Goal: Check status: Check status

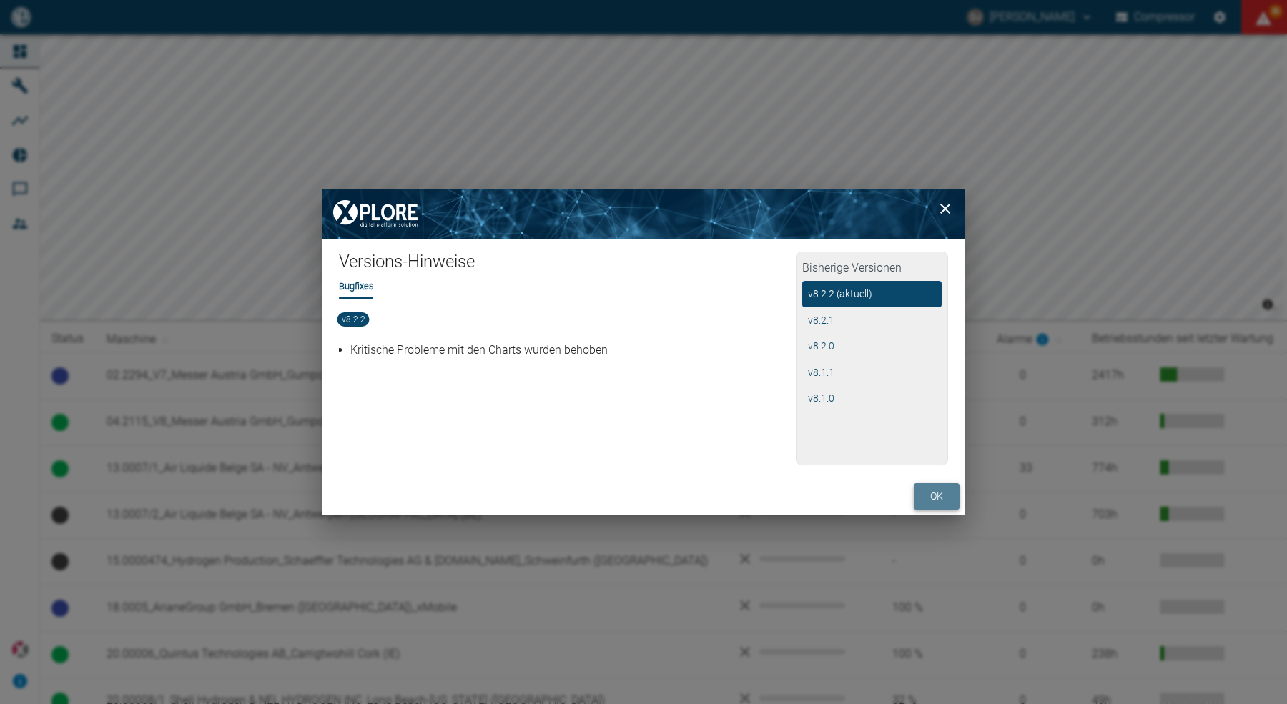
click at [934, 493] on button "ok" at bounding box center [937, 496] width 46 height 26
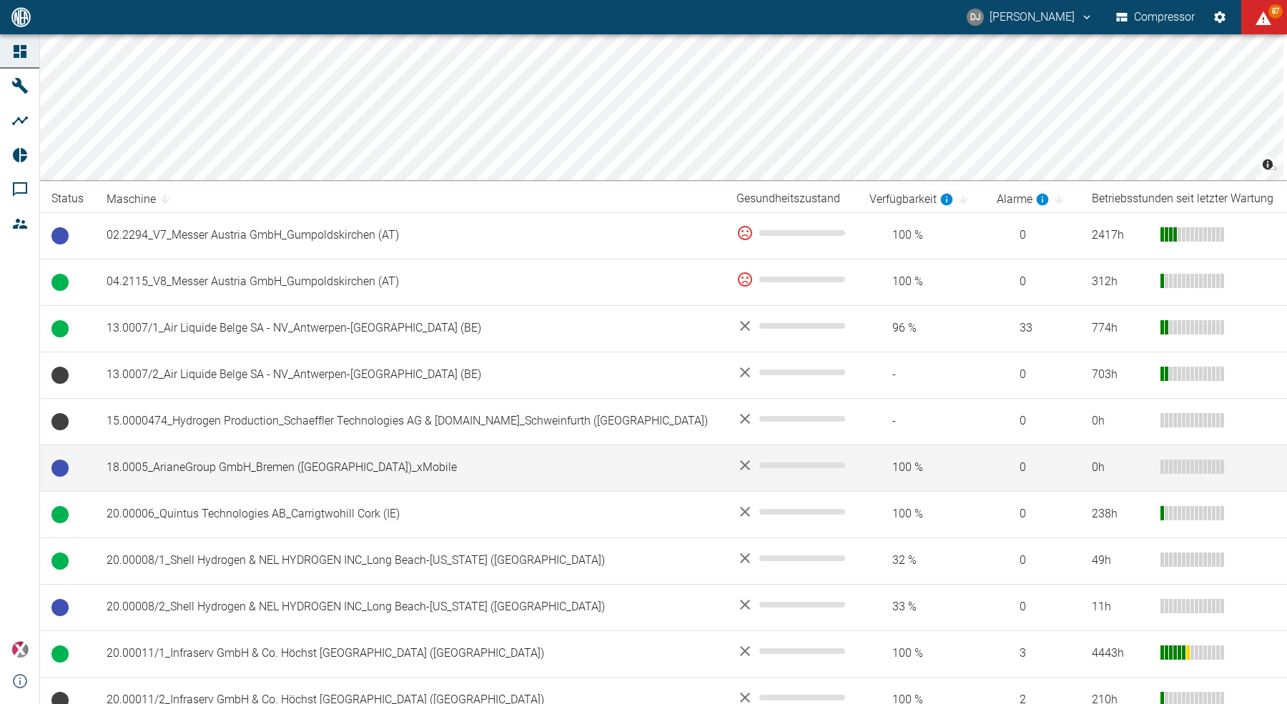
scroll to position [142, 0]
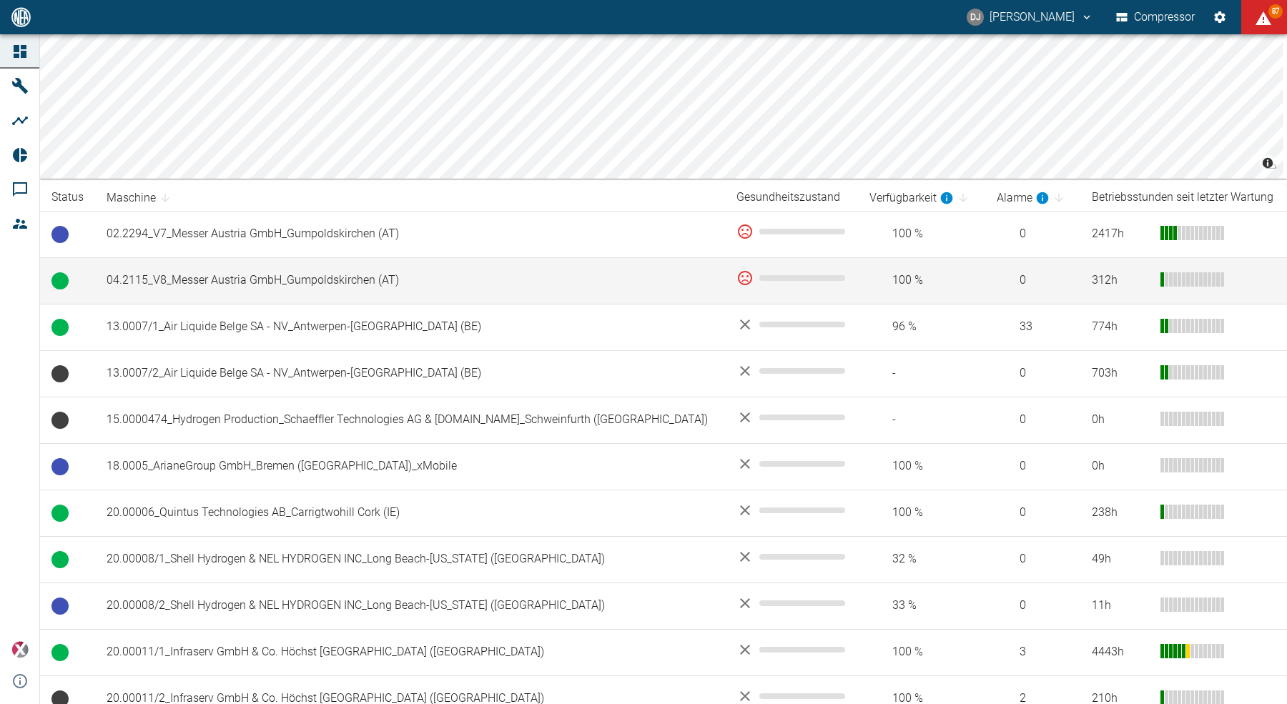
click at [242, 285] on td "04.2115_V8_Messer Austria GmbH_Gumpoldskirchen (AT)" at bounding box center [410, 280] width 630 height 46
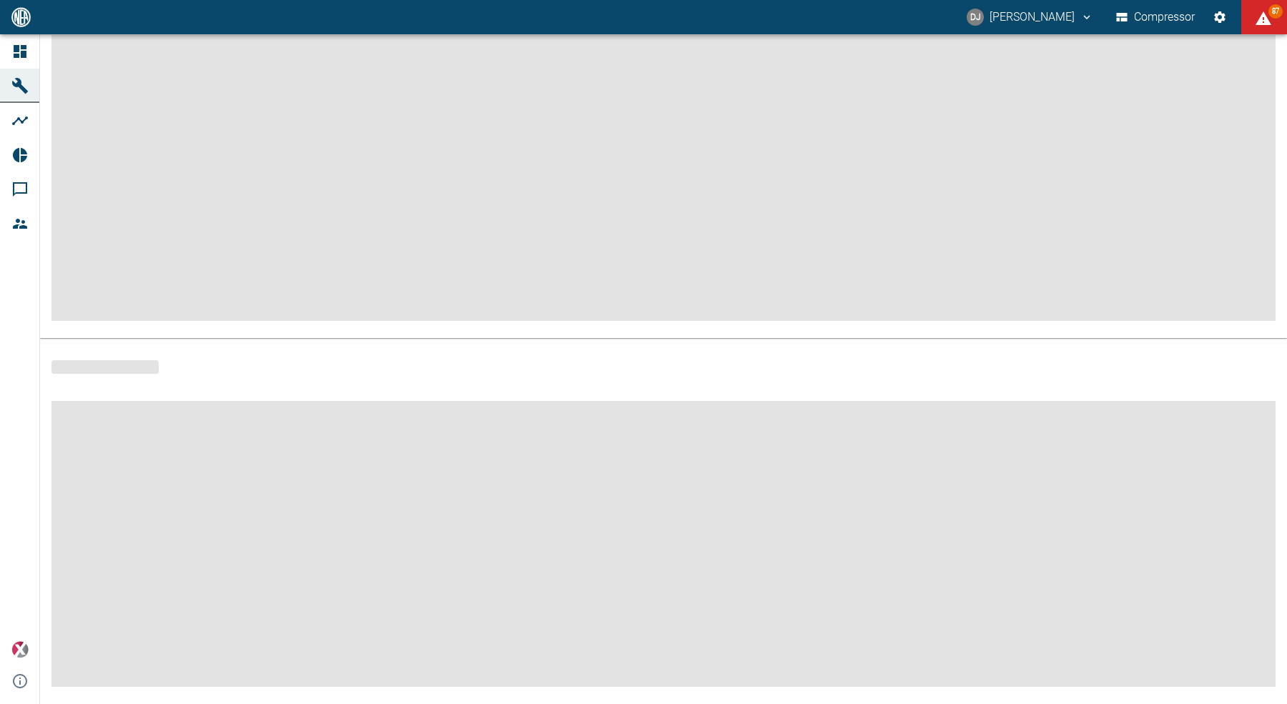
scroll to position [128, 0]
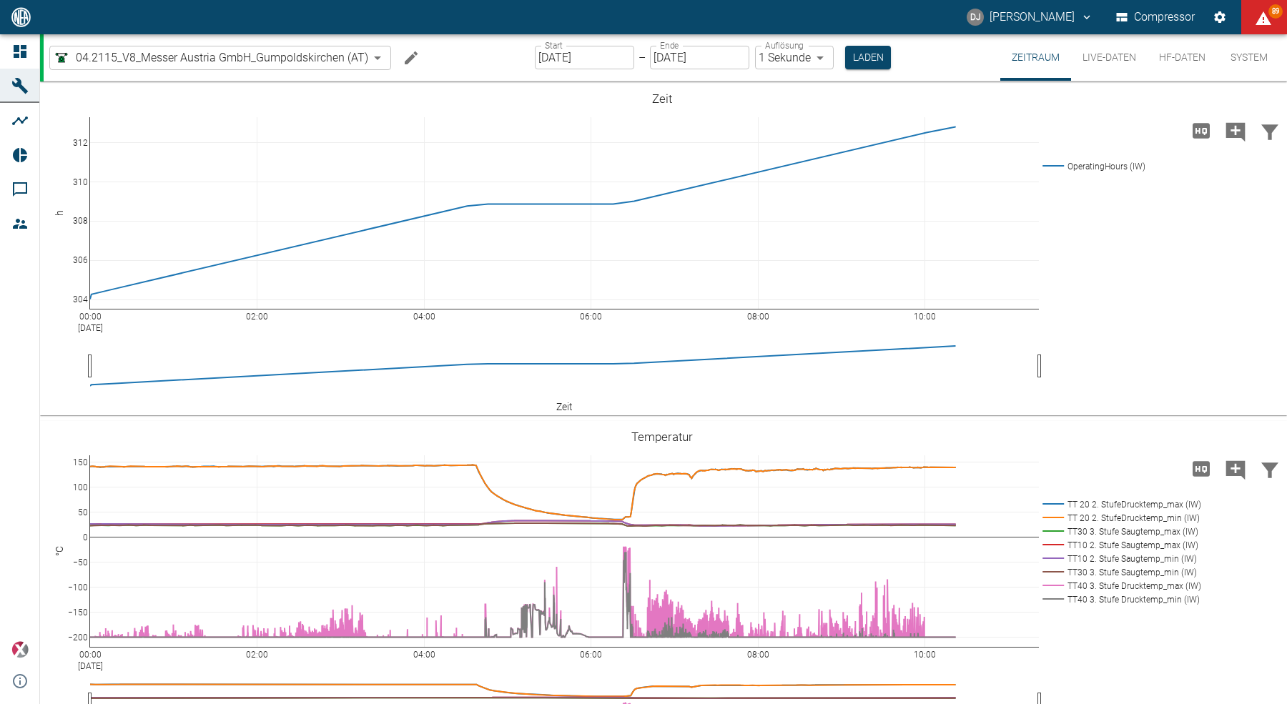
click at [1167, 61] on button "HF-Daten" at bounding box center [1182, 57] width 69 height 46
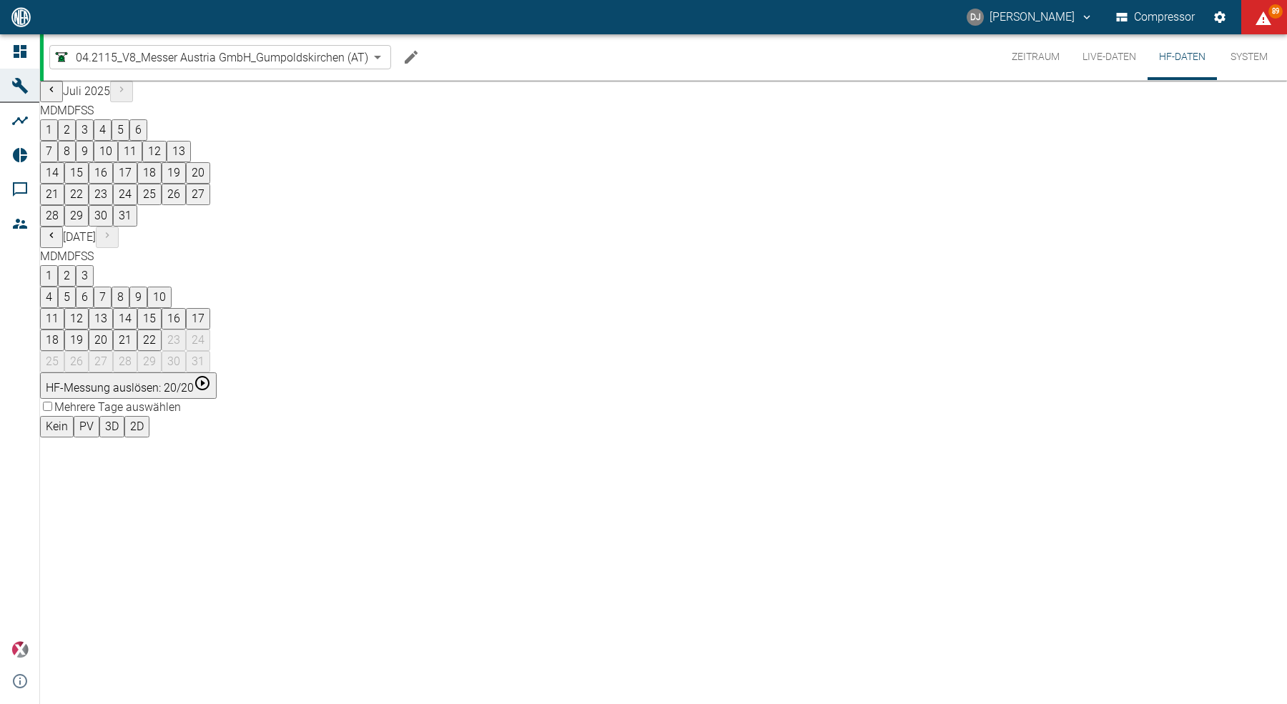
click at [76, 287] on button "5" at bounding box center [67, 297] width 18 height 21
click at [94, 449] on button "06:20:18" at bounding box center [67, 459] width 54 height 21
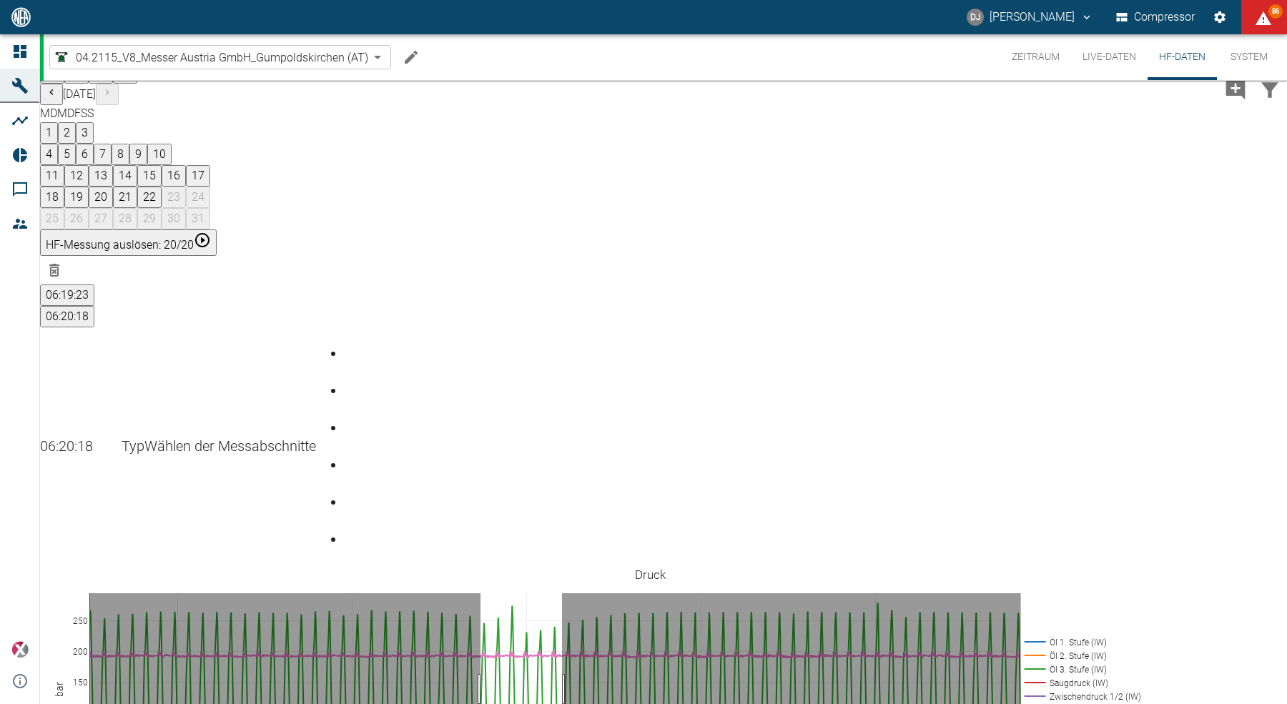
drag, startPoint x: 492, startPoint y: 406, endPoint x: 574, endPoint y: 397, distance: 82.1
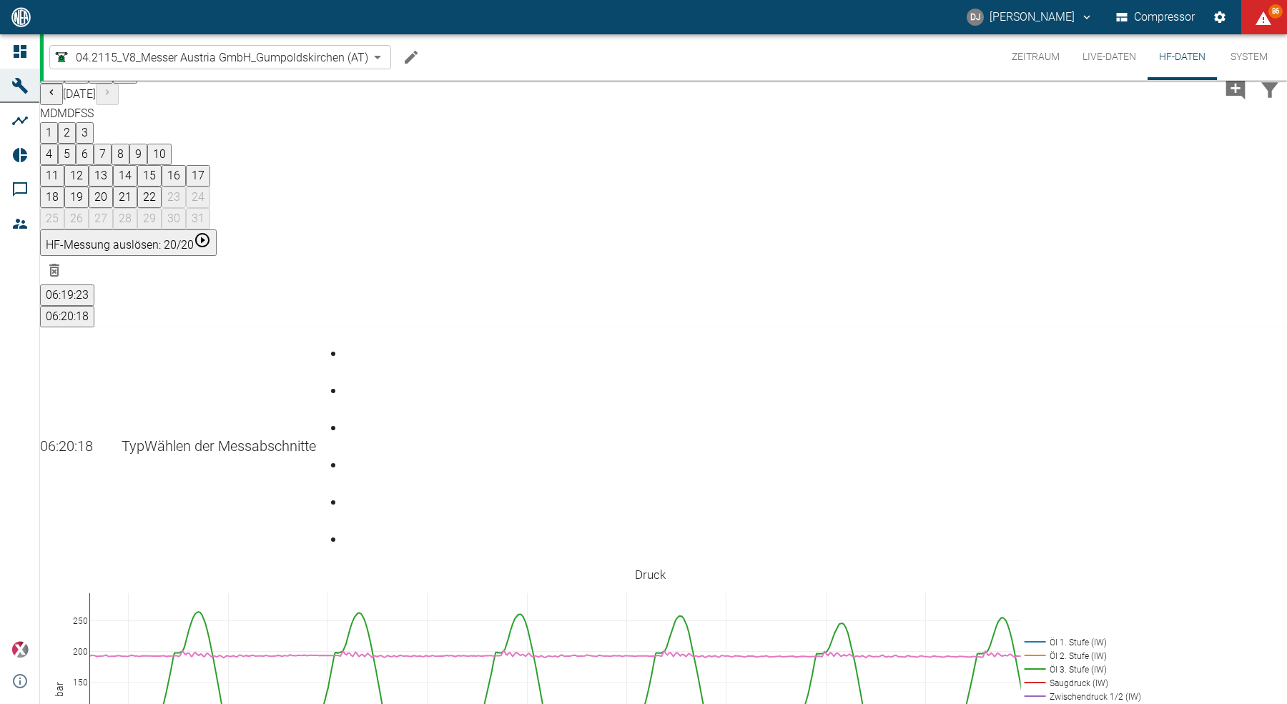
drag, startPoint x: 538, startPoint y: 562, endPoint x: 476, endPoint y: 559, distance: 62.3
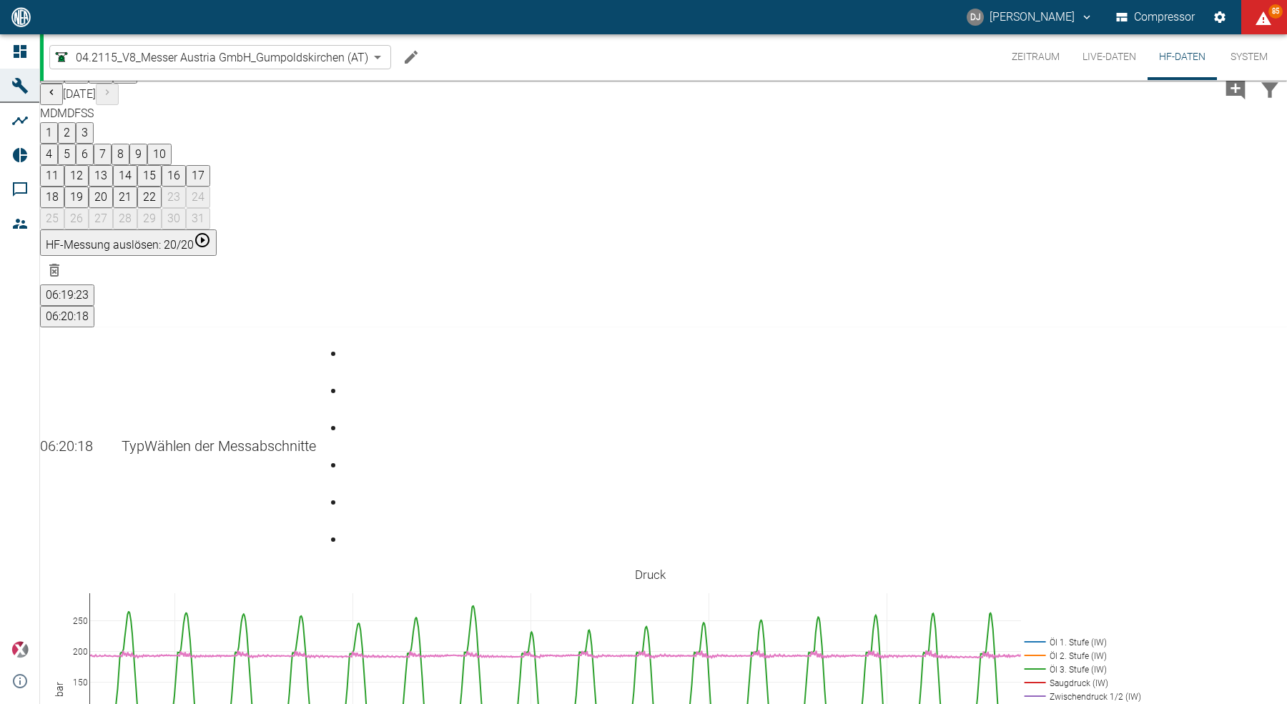
drag, startPoint x: 511, startPoint y: 551, endPoint x: 657, endPoint y: 567, distance: 147.5
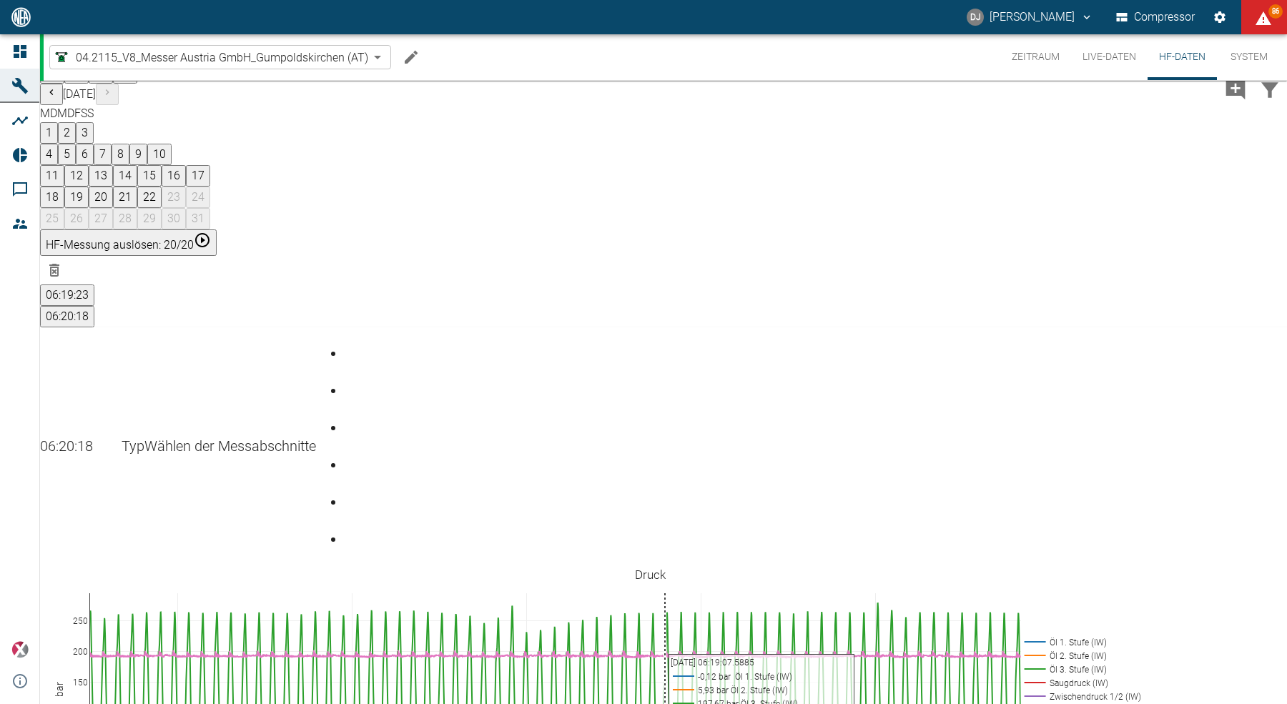
scroll to position [0, 0]
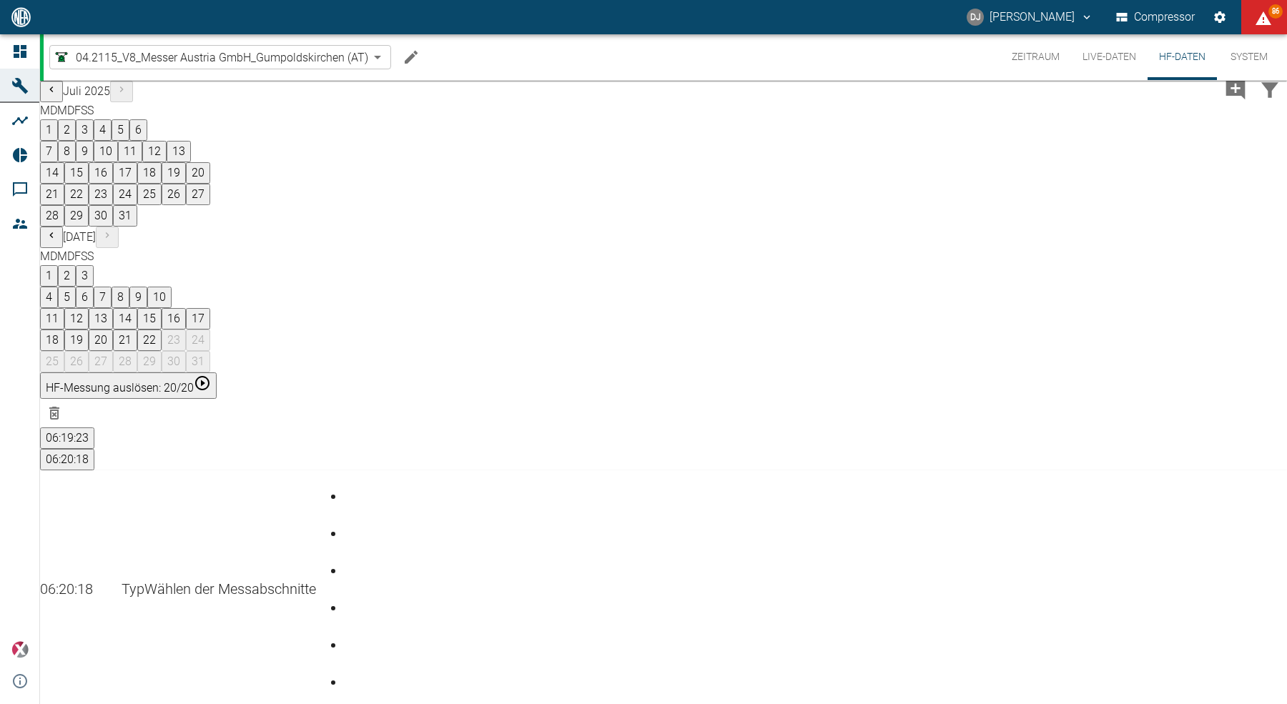
click at [1028, 60] on button "Zeitraum" at bounding box center [1036, 57] width 71 height 46
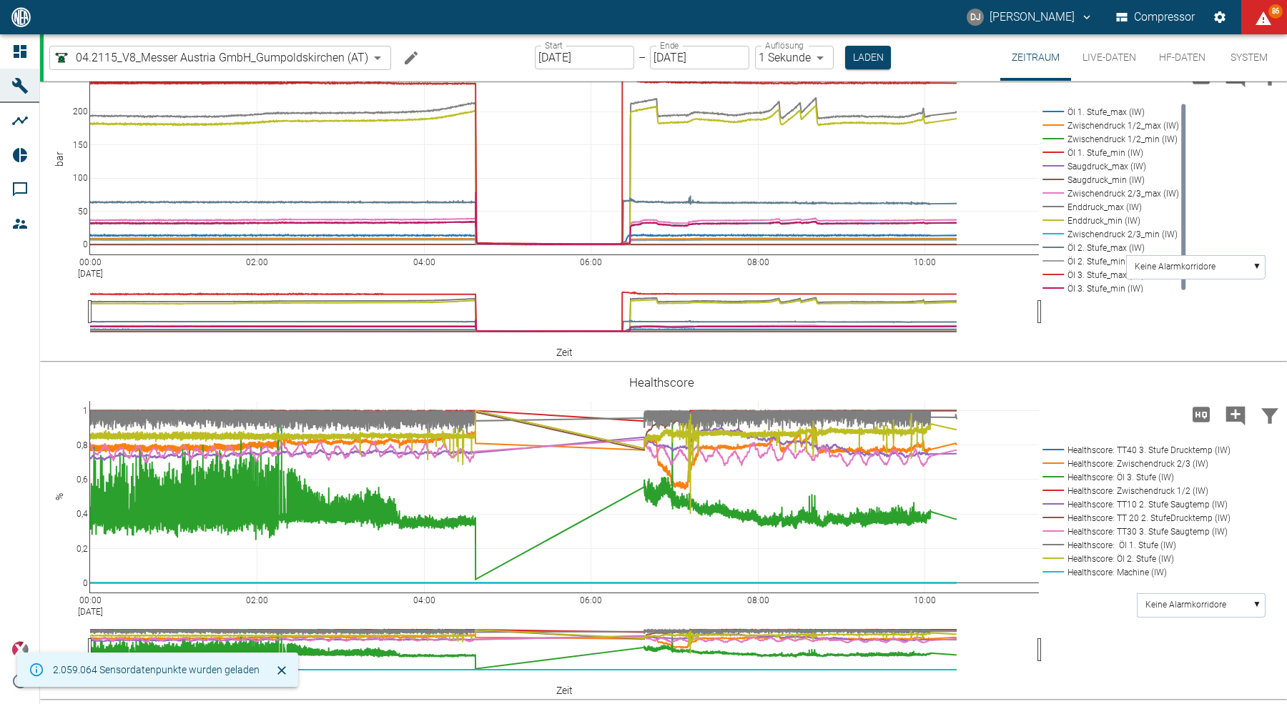
scroll to position [730, 0]
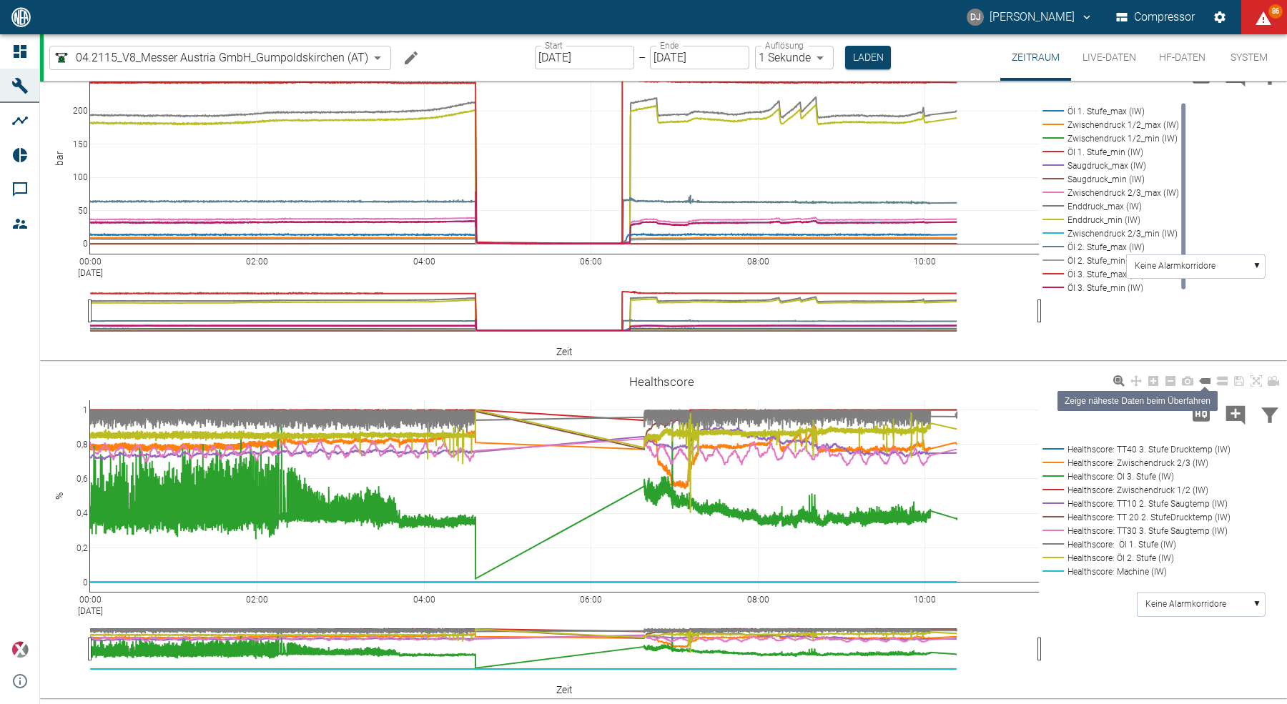
click at [1206, 380] on icon at bounding box center [1204, 381] width 11 height 6
click at [580, 59] on input "22.08.2025" at bounding box center [584, 58] width 99 height 24
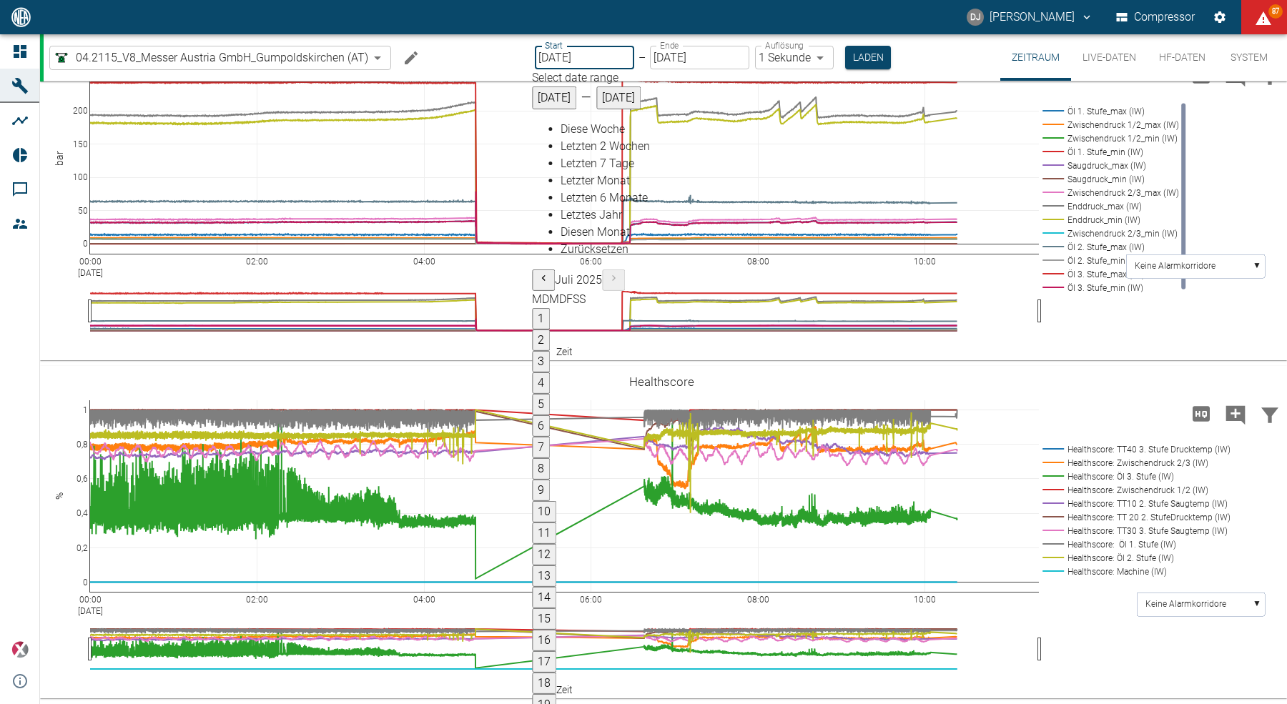
type input "04.08.2025"
type input "2min"
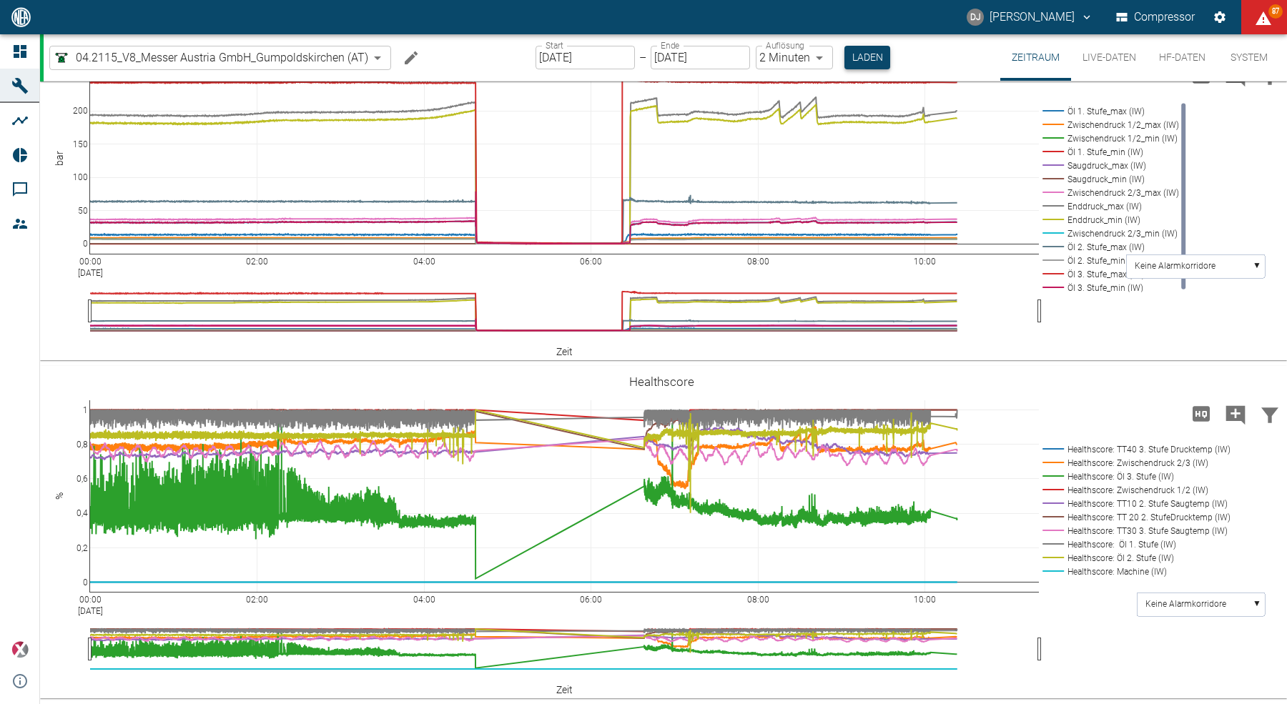
click at [870, 60] on button "Laden" at bounding box center [868, 58] width 46 height 24
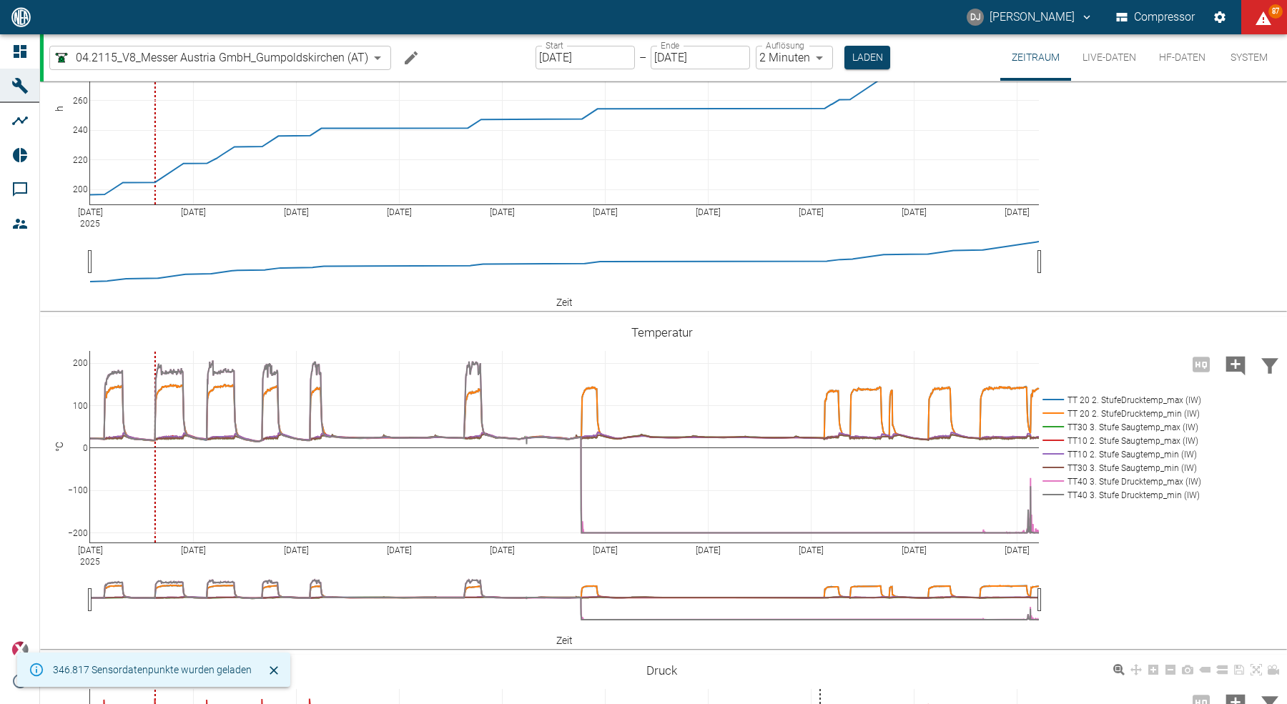
scroll to position [426, 0]
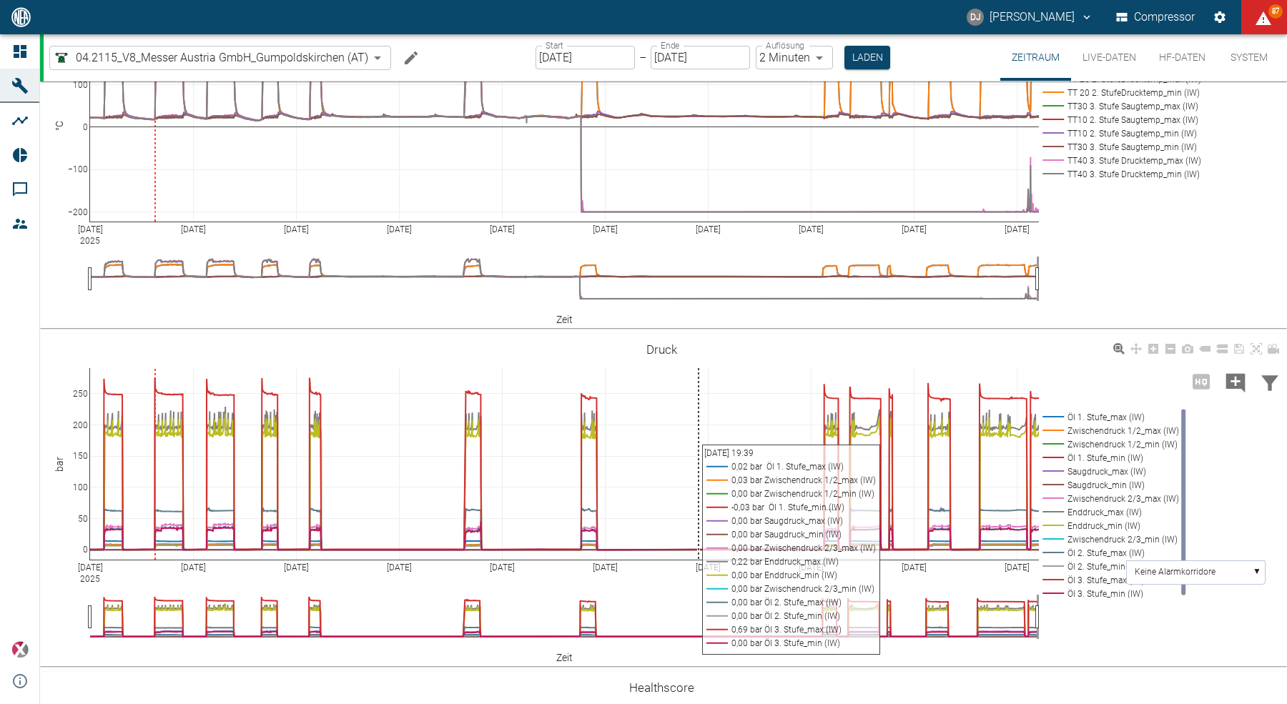
scroll to position [730, 0]
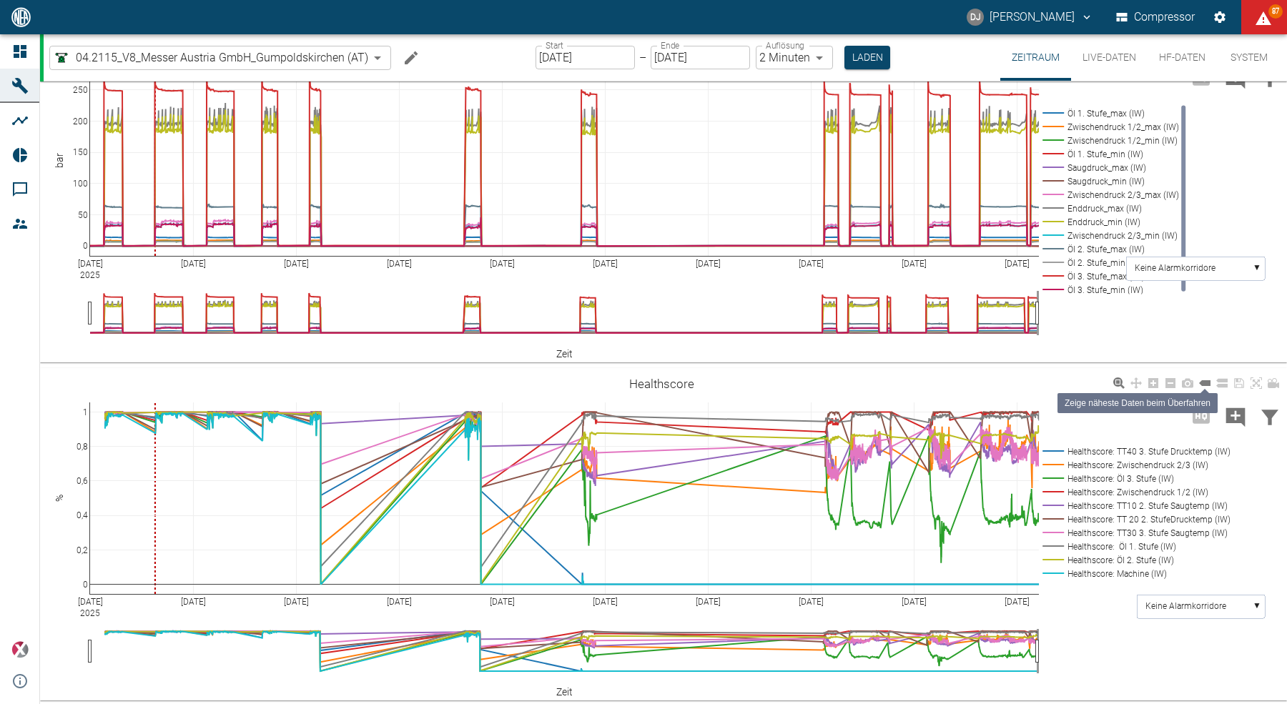
click at [1206, 382] on icon at bounding box center [1204, 383] width 11 height 6
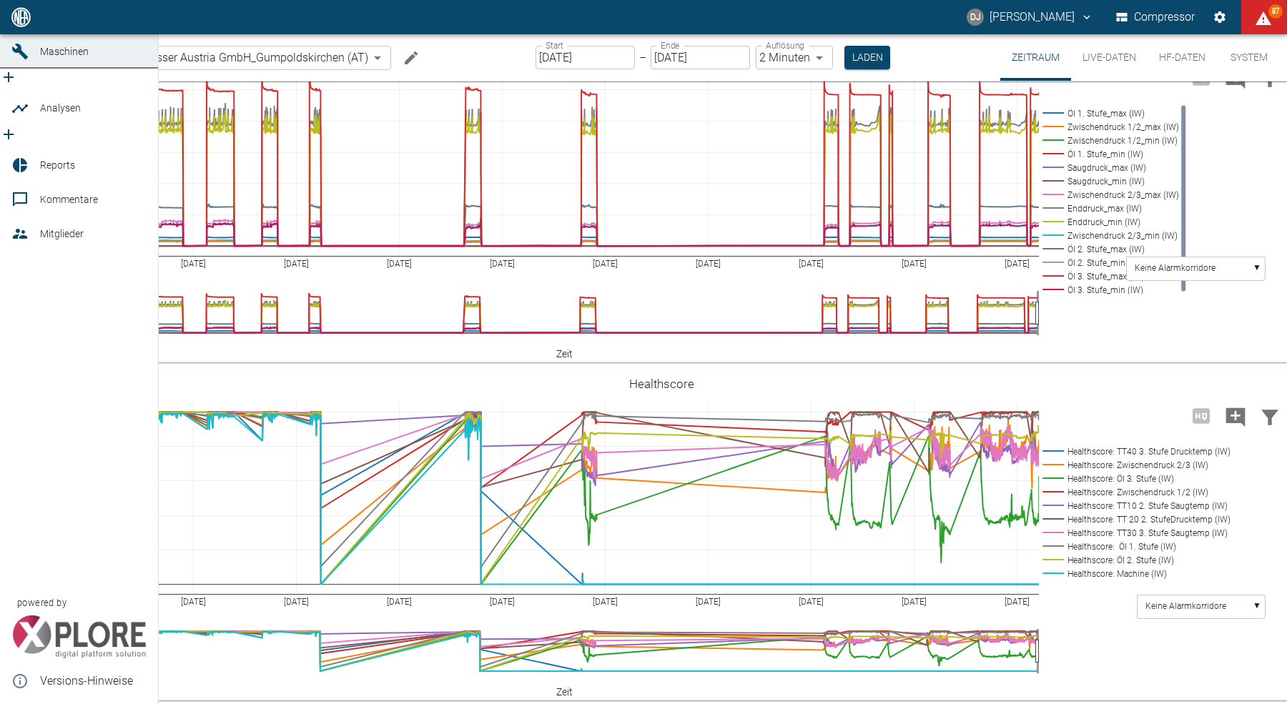
click at [31, 26] on div at bounding box center [21, 17] width 21 height 17
